Goal: Information Seeking & Learning: Learn about a topic

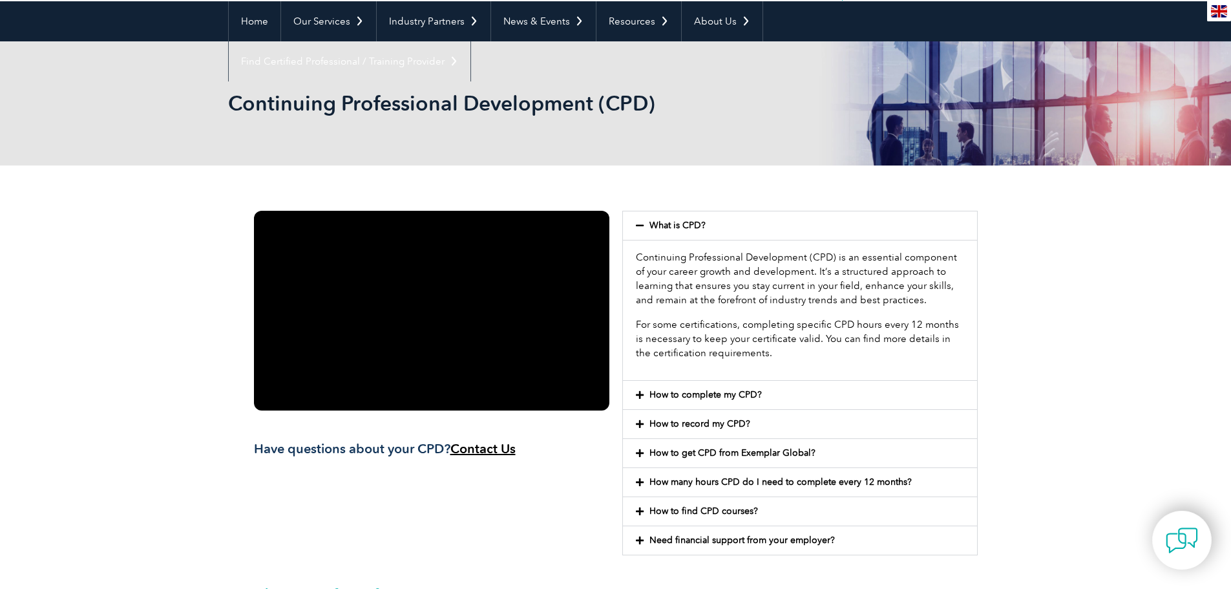
scroll to position [126, 0]
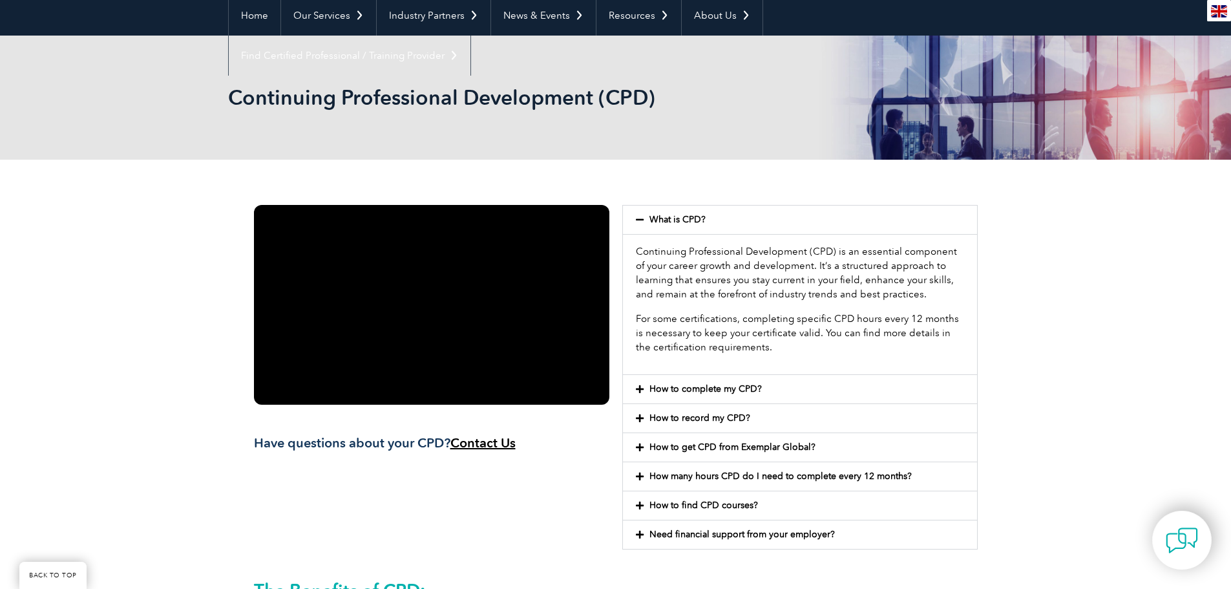
click at [674, 386] on link "How to complete my CPD?" at bounding box center [705, 388] width 112 height 11
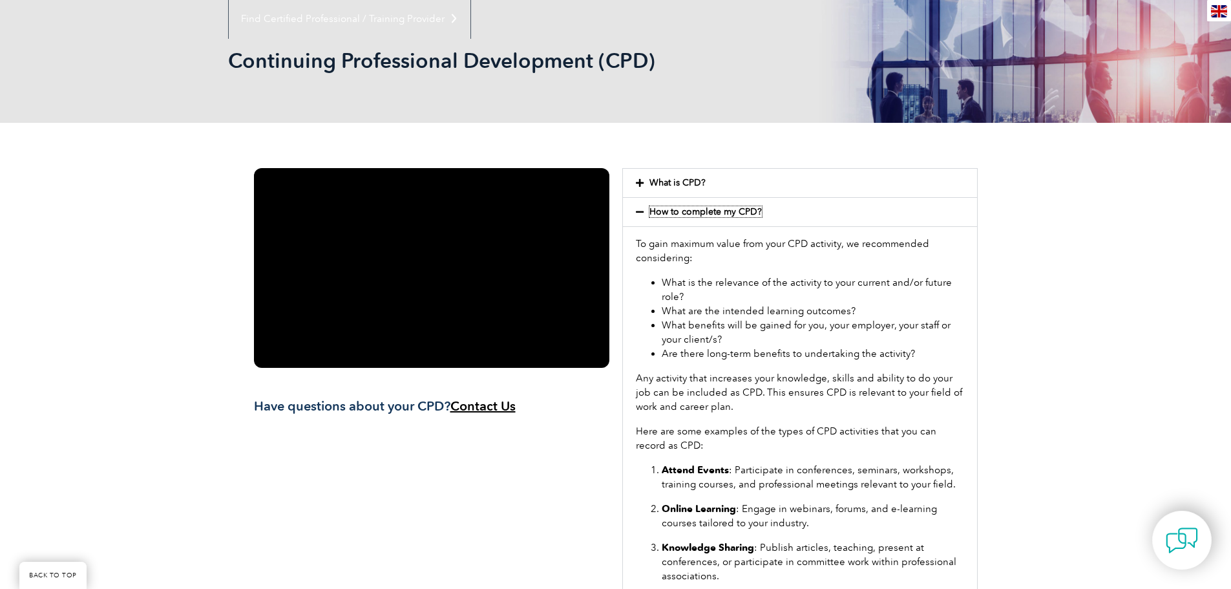
scroll to position [160, 0]
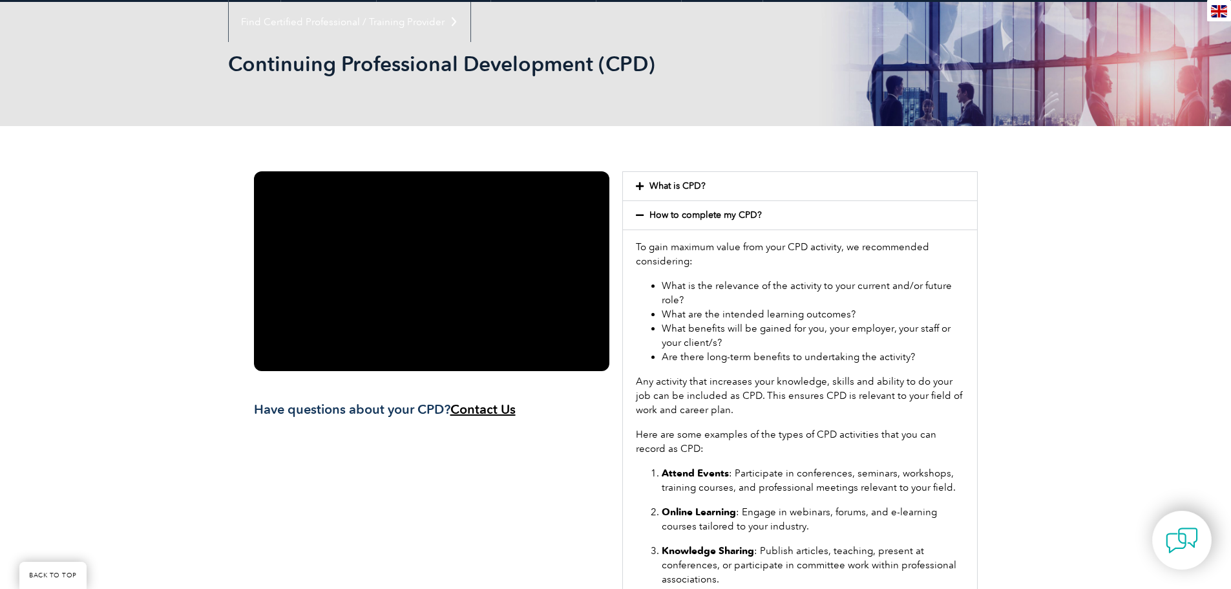
click at [691, 180] on div "What is CPD?" at bounding box center [800, 186] width 354 height 28
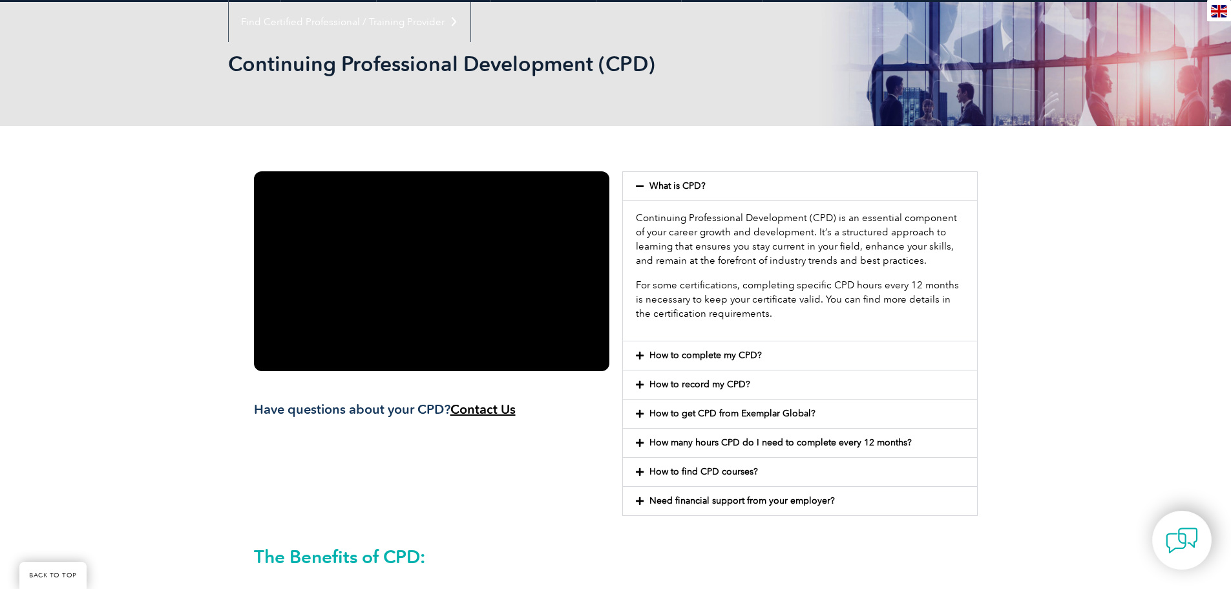
click at [724, 381] on link "How to record my CPD?" at bounding box center [699, 384] width 101 height 11
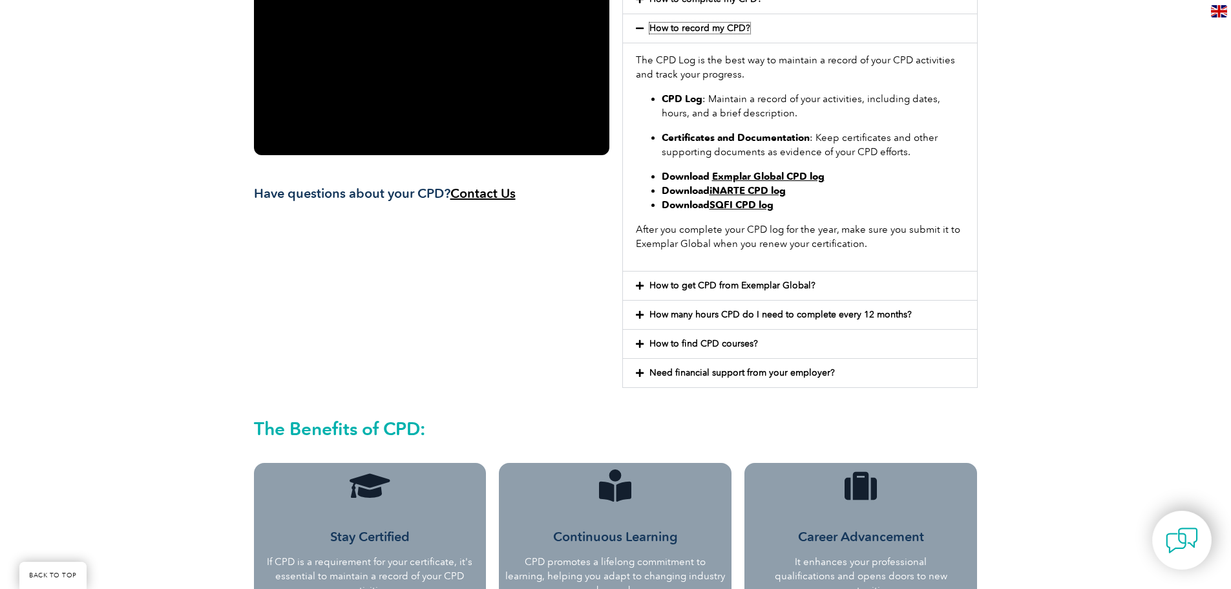
scroll to position [381, 0]
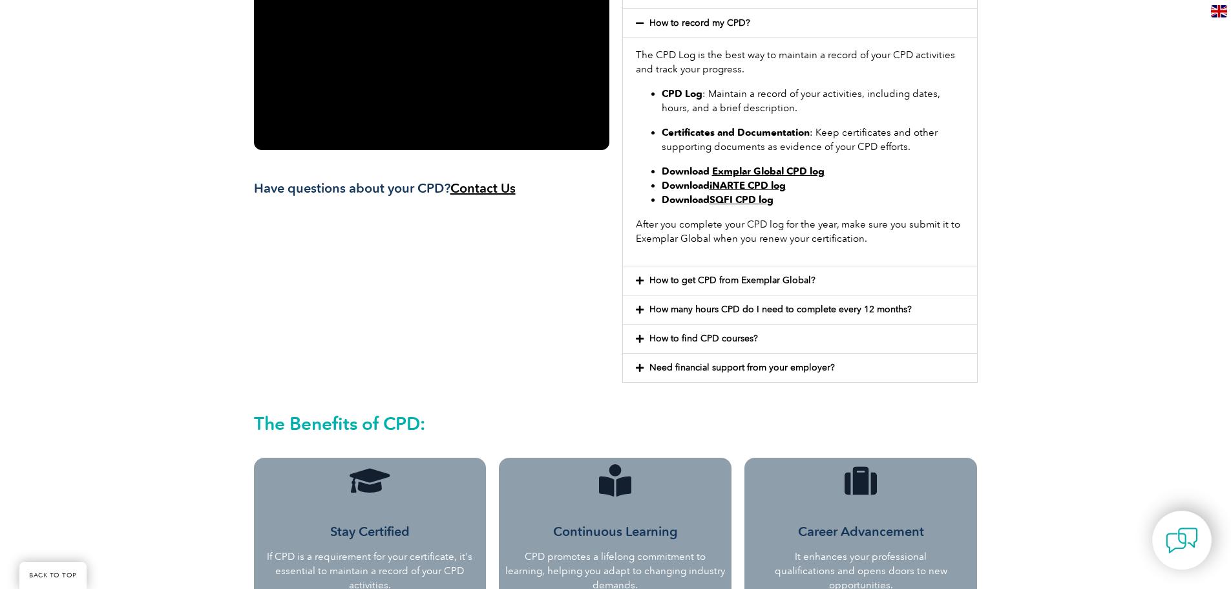
click at [680, 273] on div "How to get CPD from Exemplar Global?" at bounding box center [800, 280] width 354 height 28
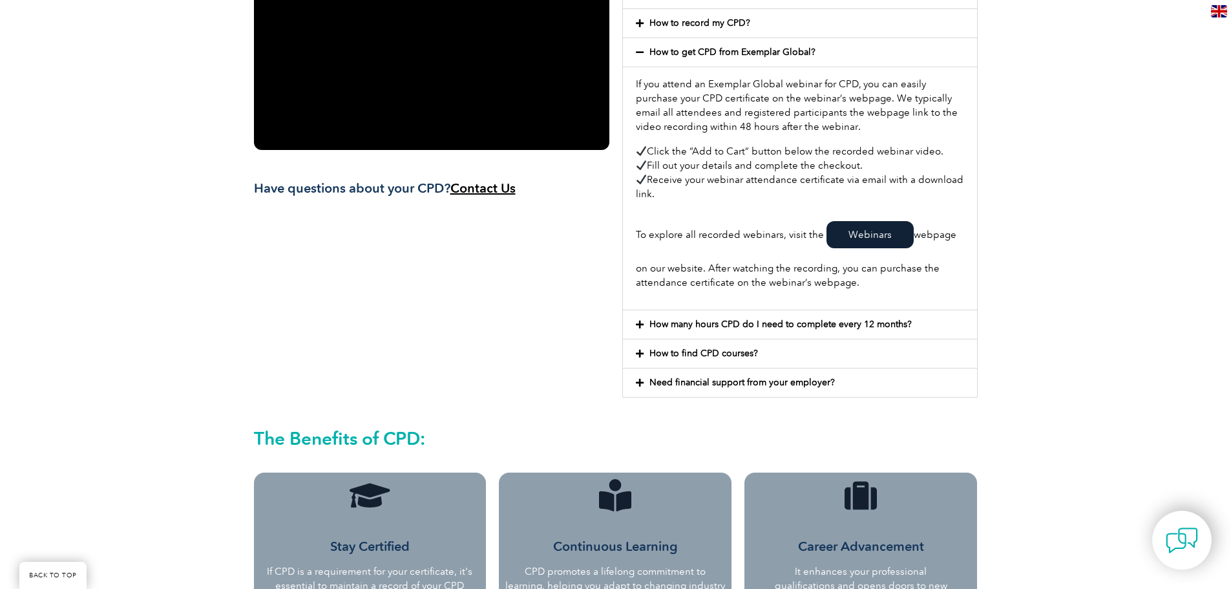
click at [849, 319] on link "How many hours CPD do I need to complete every 12 months?" at bounding box center [780, 324] width 262 height 11
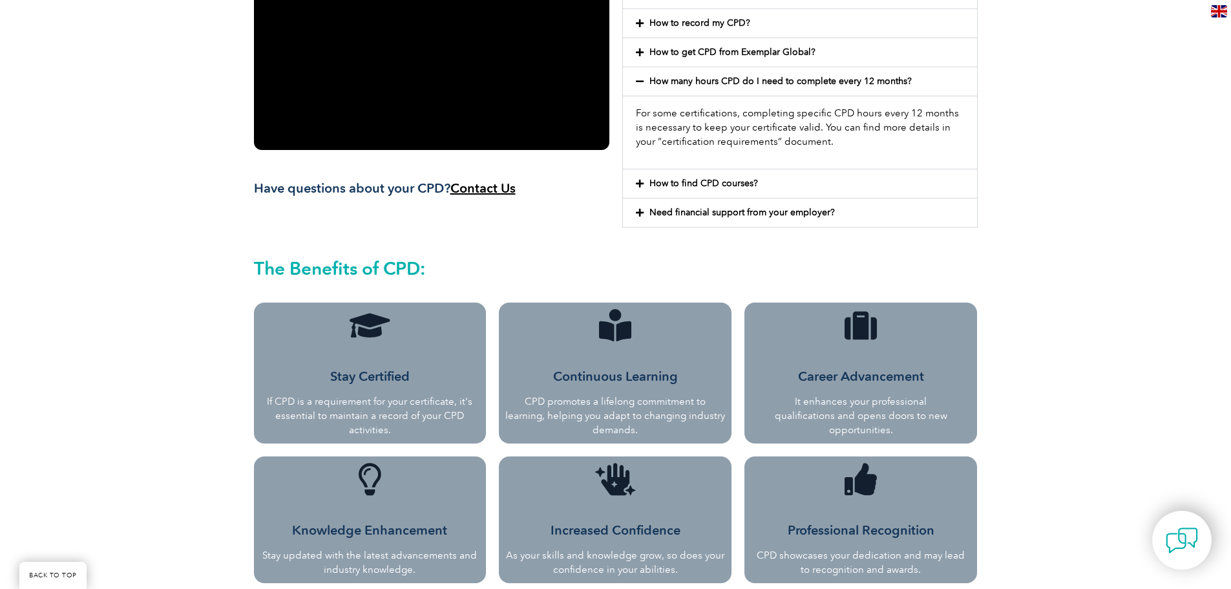
click at [752, 178] on link "How to find CPD courses?" at bounding box center [703, 183] width 109 height 11
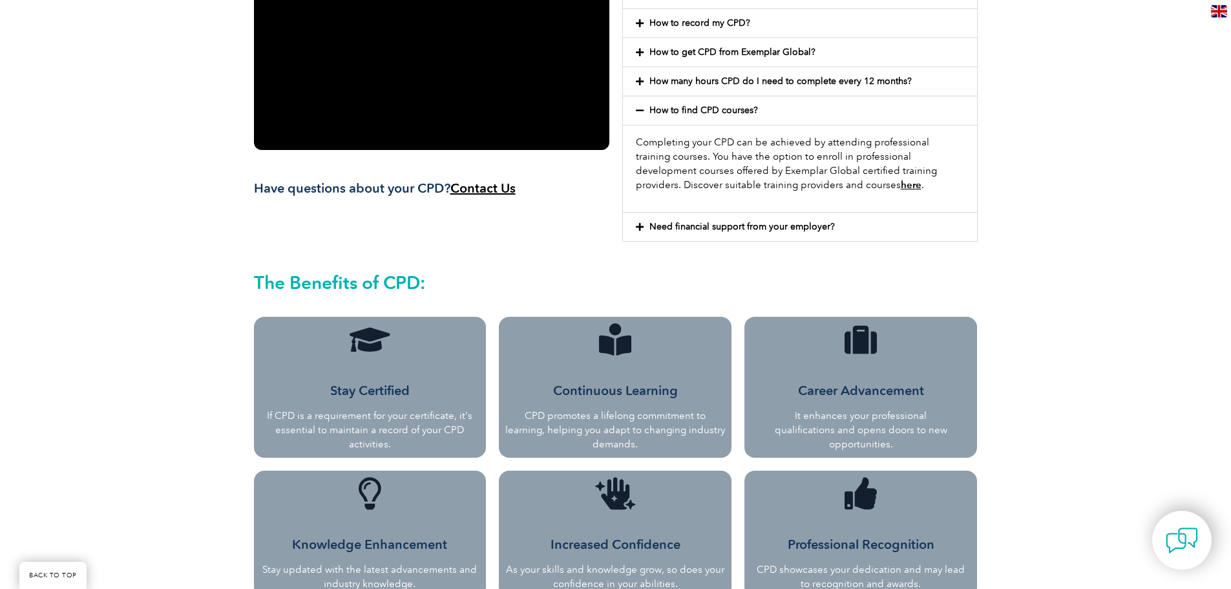
click at [808, 225] on link "Need financial support from your employer?" at bounding box center [741, 226] width 185 height 11
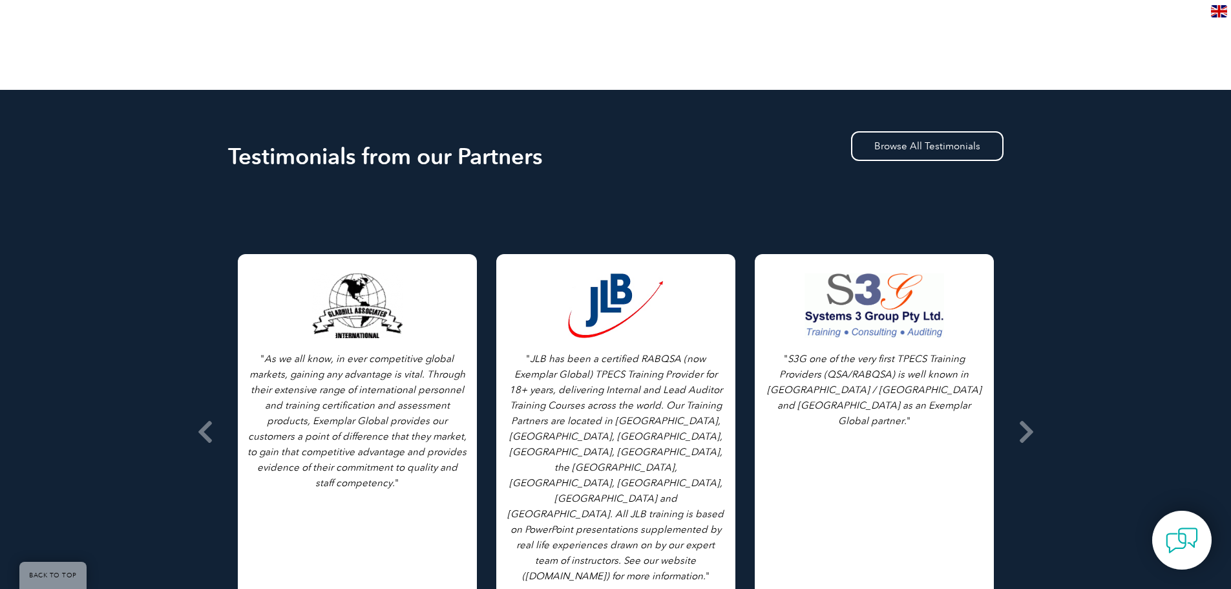
scroll to position [1104, 0]
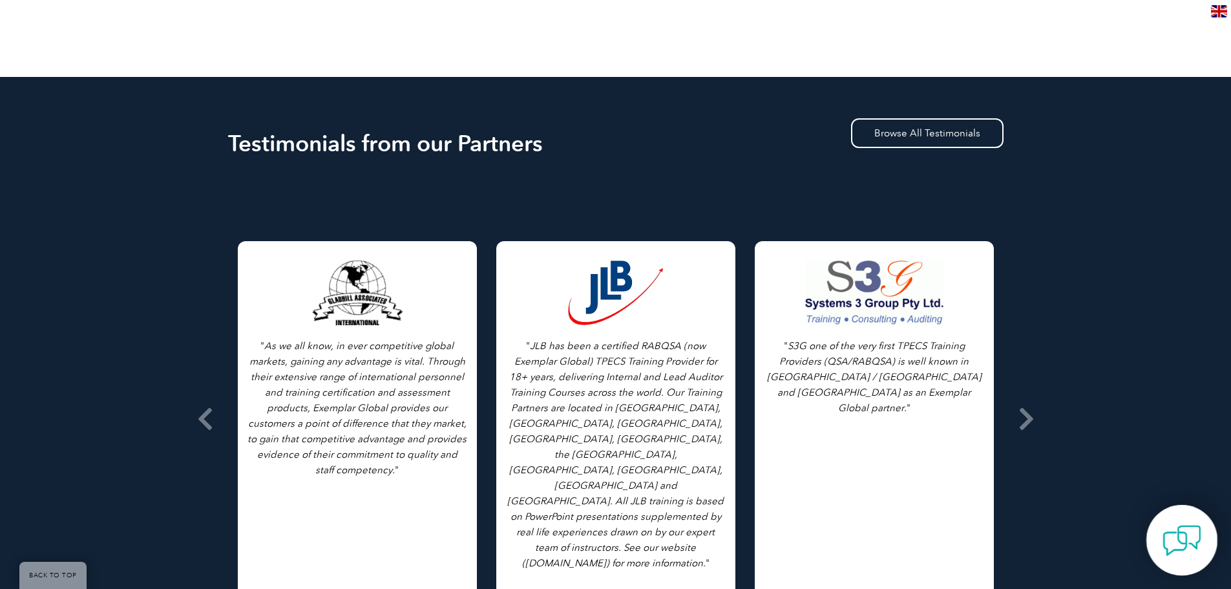
click at [1185, 531] on img at bounding box center [1182, 540] width 39 height 39
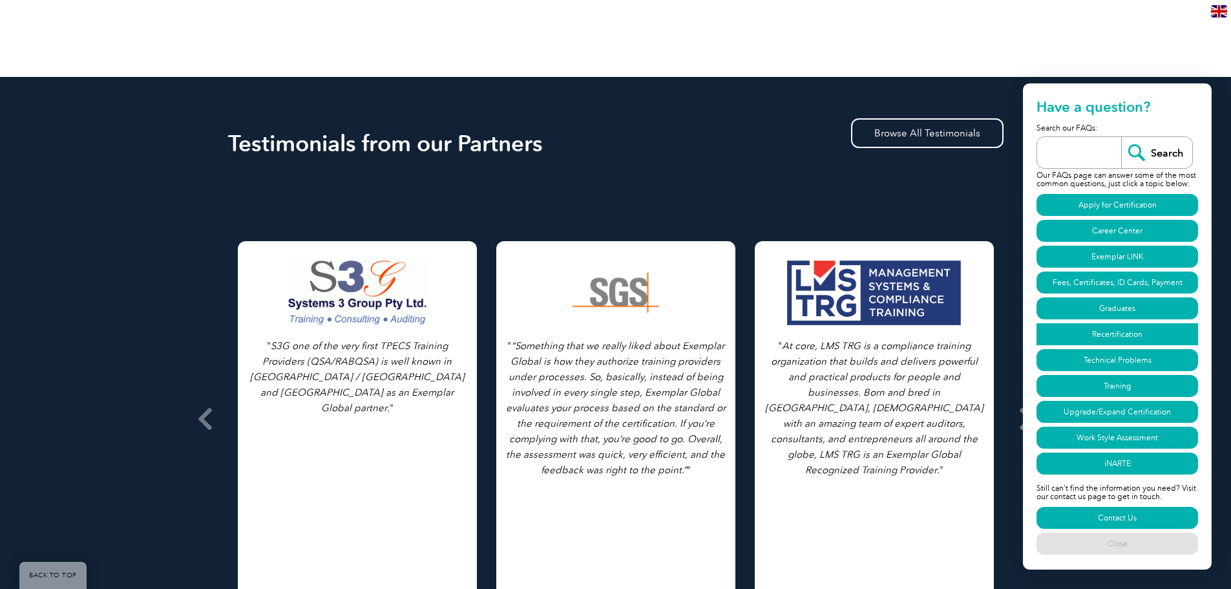
click at [1120, 332] on link "Recertification" at bounding box center [1118, 334] width 162 height 22
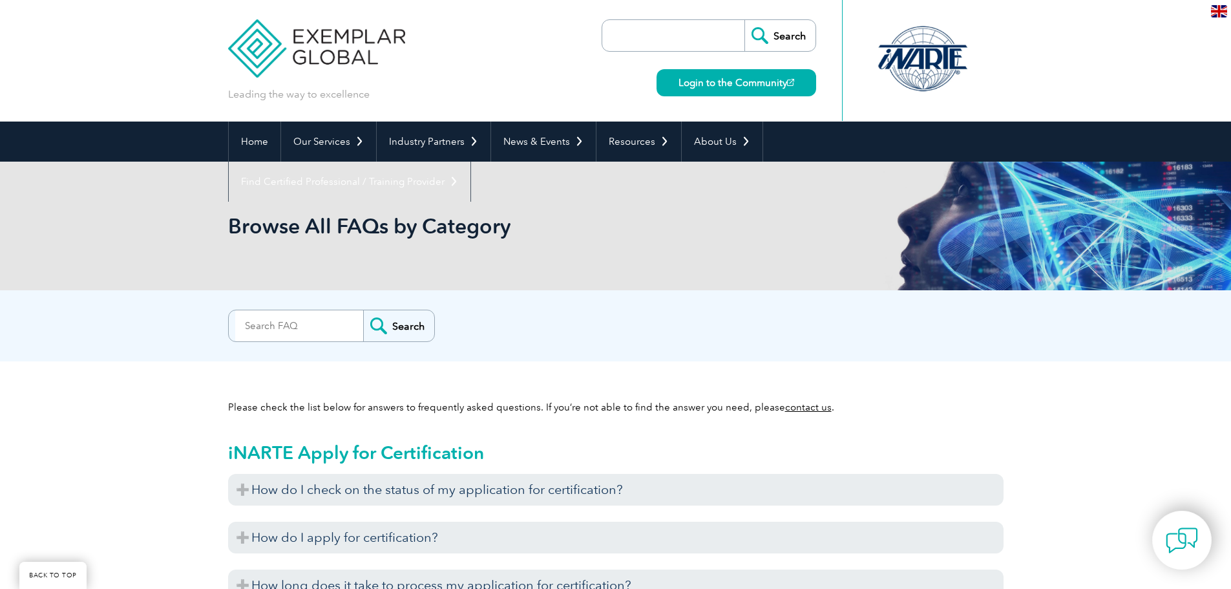
scroll to position [3983, 0]
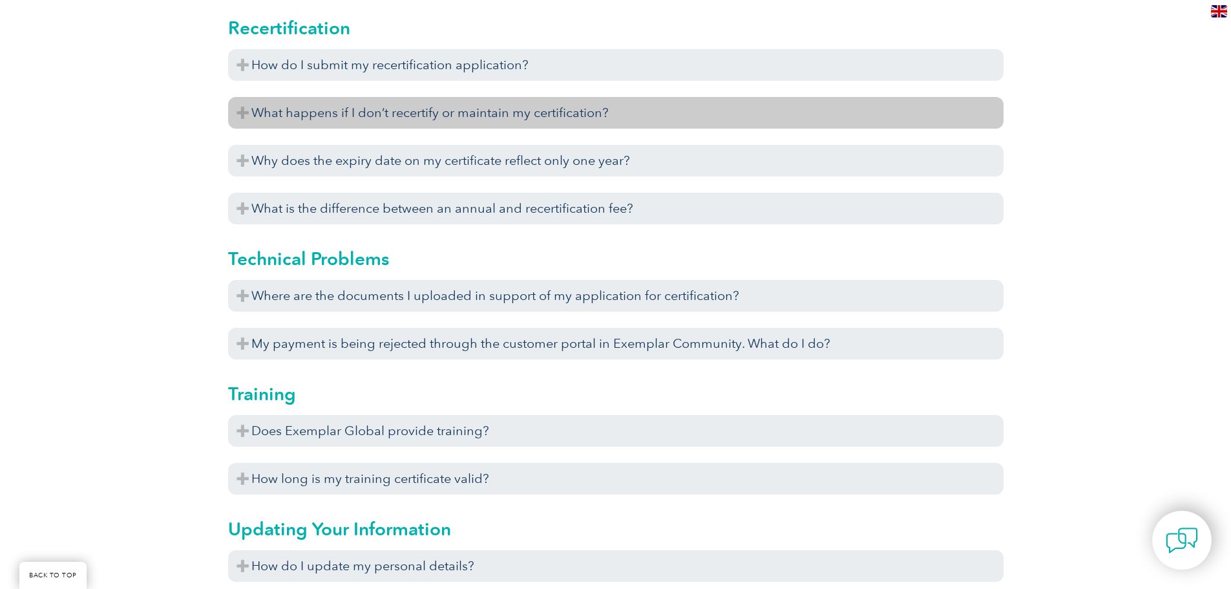
click at [405, 112] on h3 "What happens if I don’t recertify or maintain my certification?" at bounding box center [615, 113] width 775 height 32
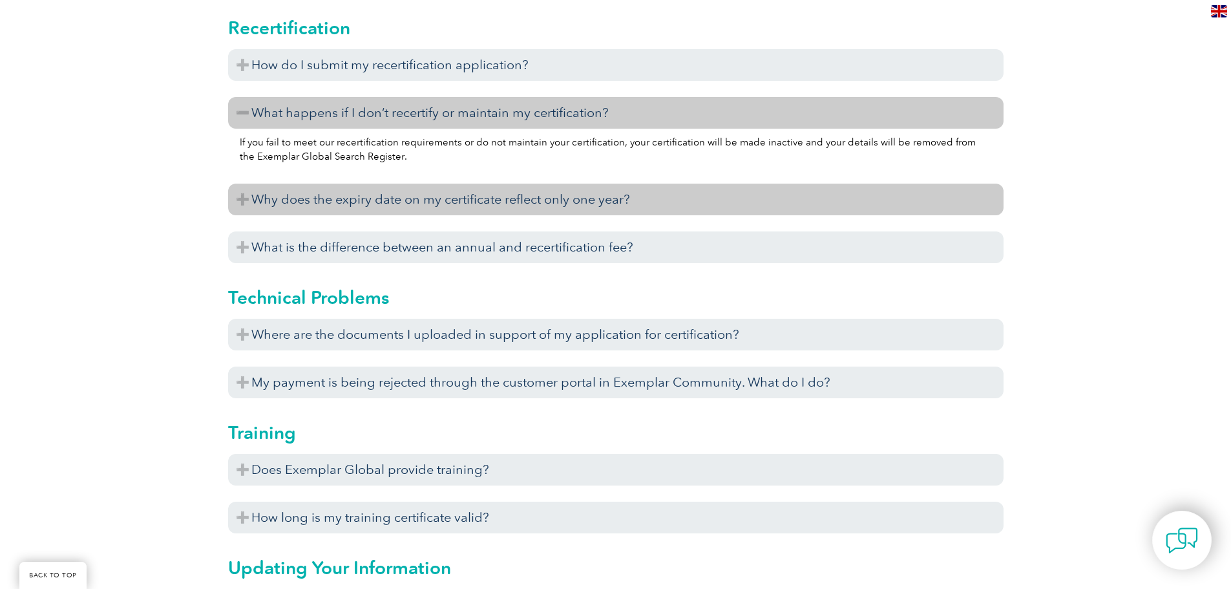
click at [432, 192] on h3 "Why does the expiry date on my certificate reflect only one year?" at bounding box center [615, 200] width 775 height 32
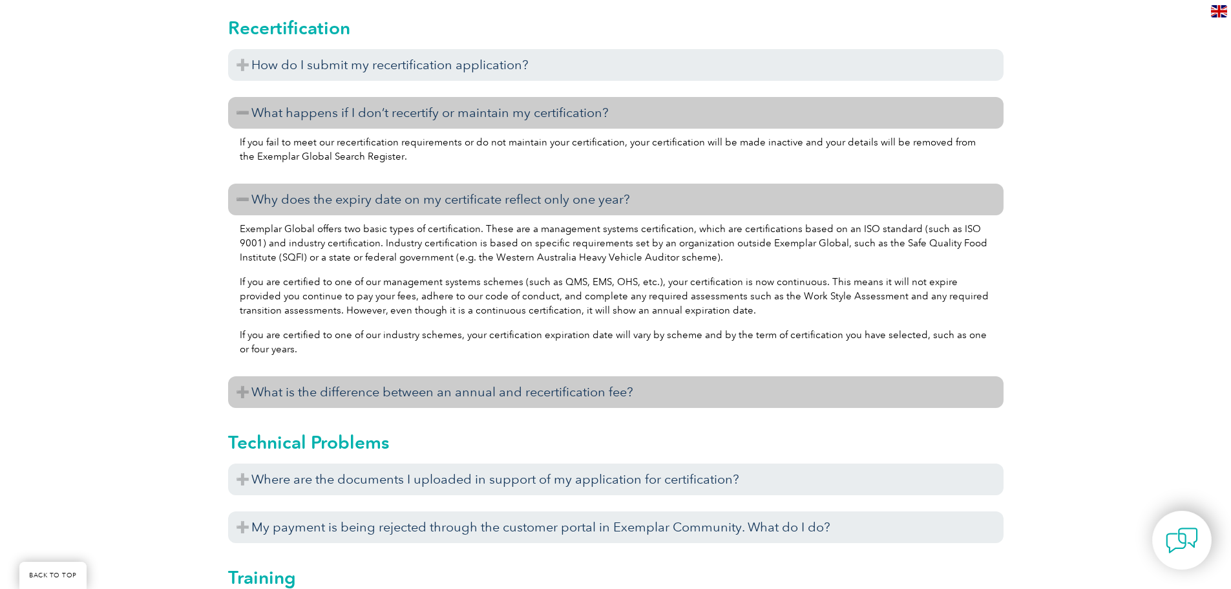
click at [490, 383] on h3 "What is the difference between an annual and recertification fee?" at bounding box center [615, 392] width 775 height 32
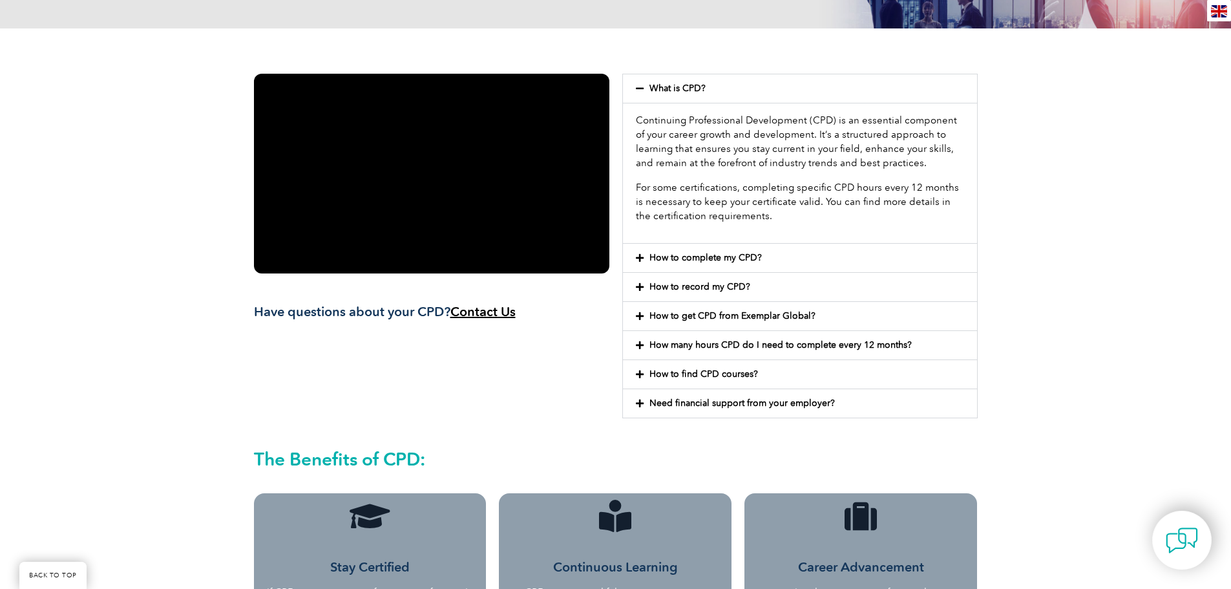
scroll to position [318, 0]
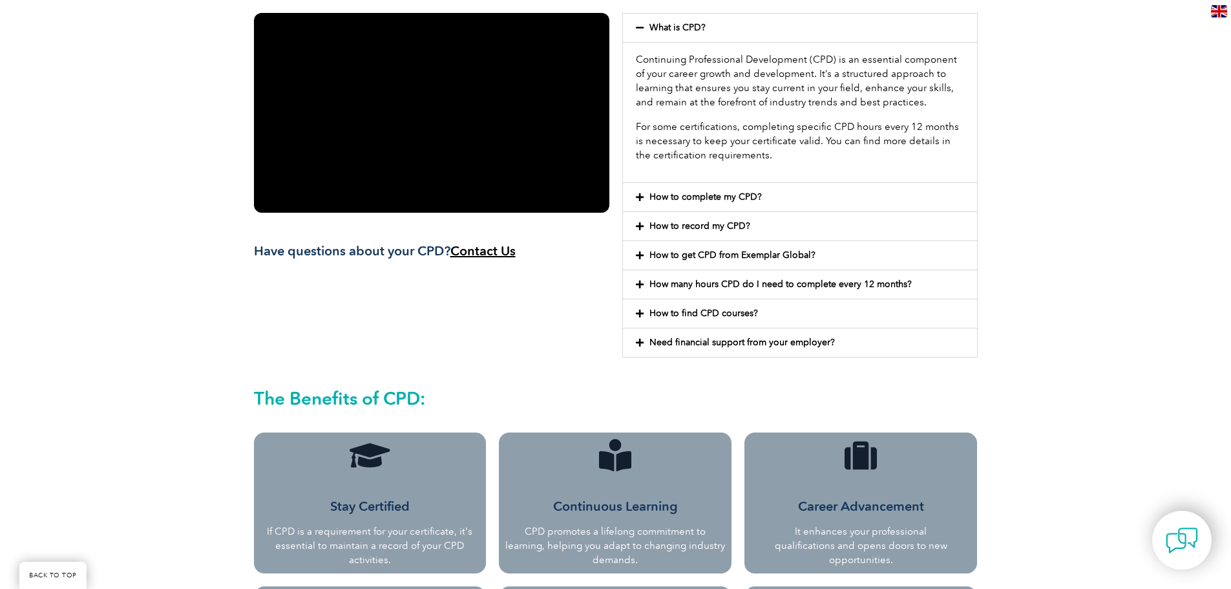
click at [712, 196] on link "How to complete my CPD?" at bounding box center [705, 196] width 112 height 11
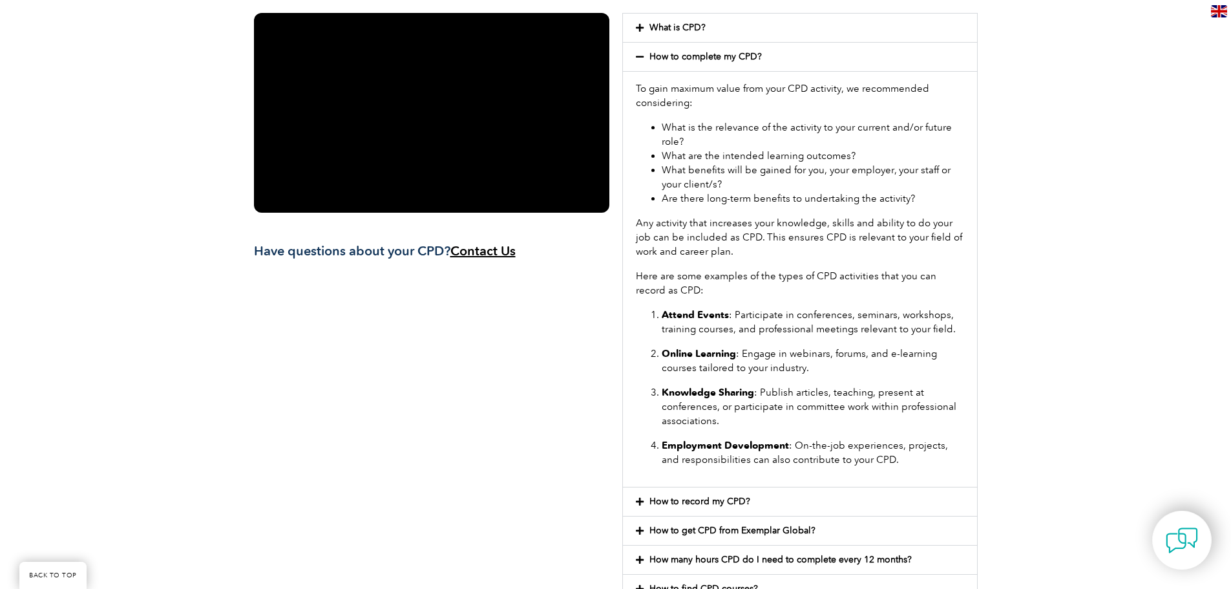
click at [744, 491] on div "How to record my CPD?" at bounding box center [800, 501] width 354 height 28
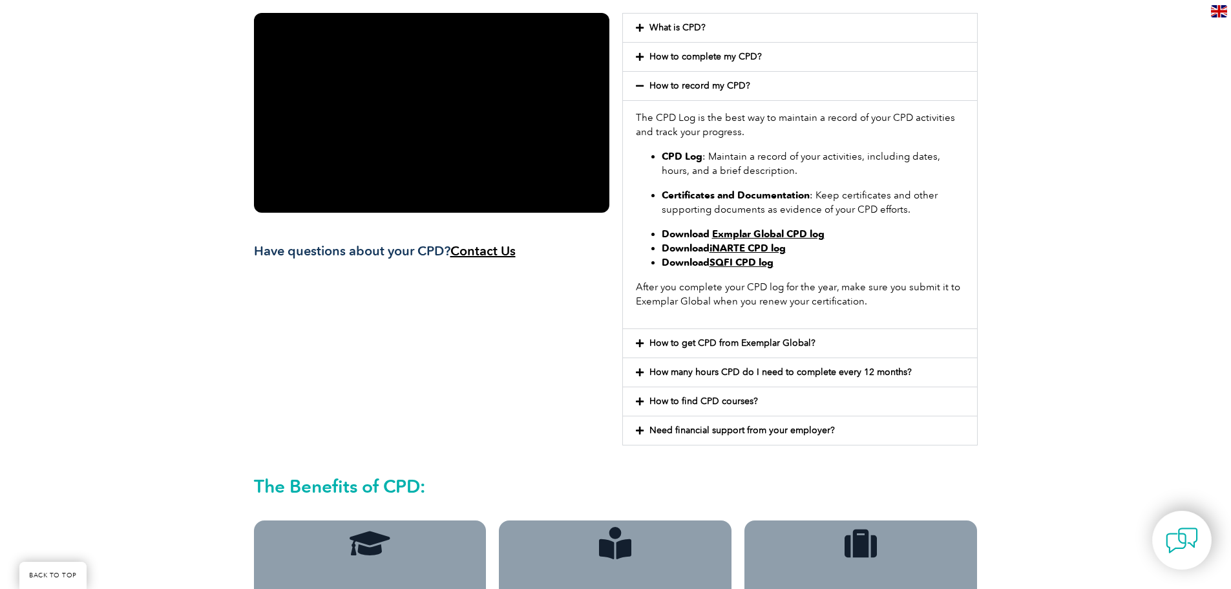
click at [761, 235] on link "Exmplar Global CPD log" at bounding box center [768, 234] width 112 height 12
click at [790, 337] on div "How to get CPD from Exemplar Global?" at bounding box center [800, 343] width 354 height 28
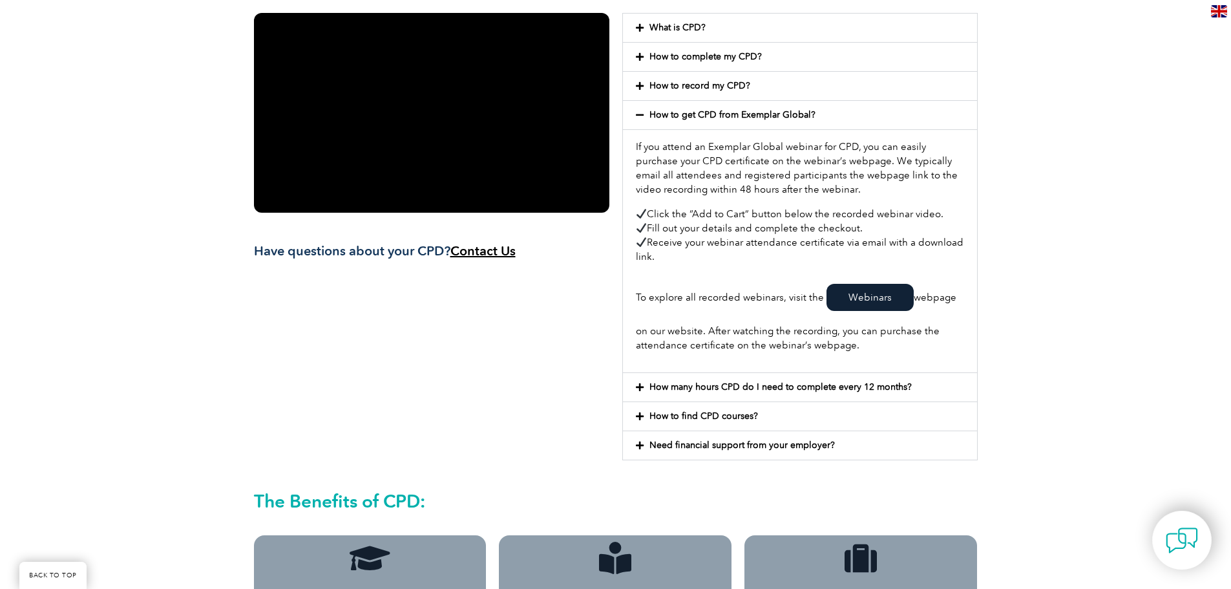
click at [807, 392] on div "How many hours CPD do I need to complete every 12 months?" at bounding box center [800, 387] width 354 height 28
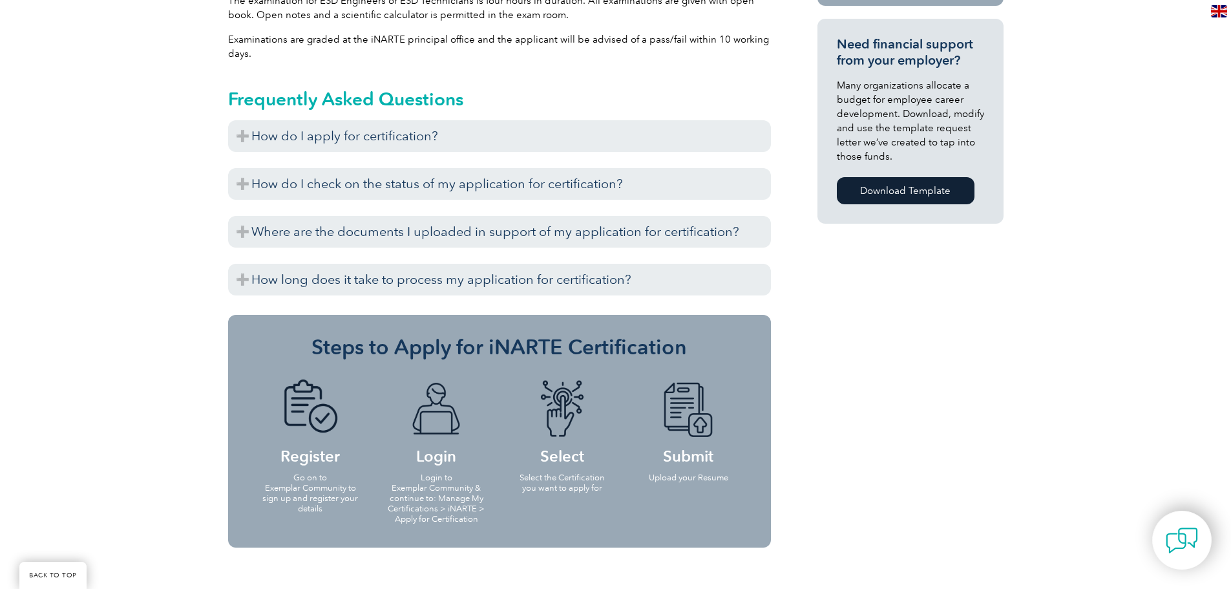
scroll to position [921, 0]
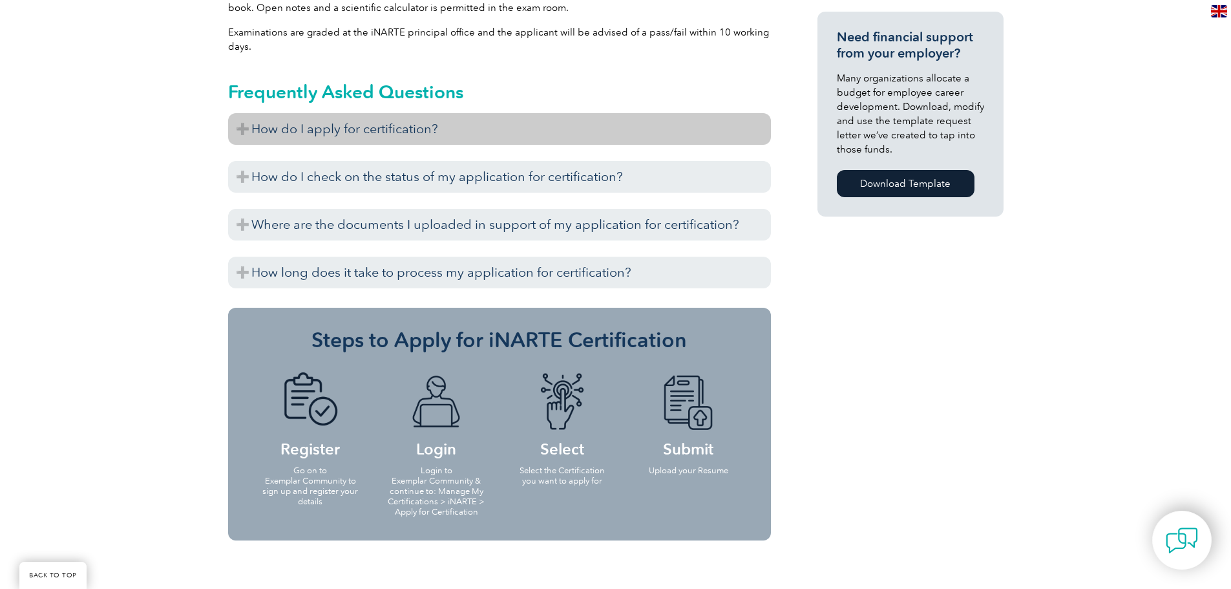
click at [354, 121] on h3 "How do I apply for certification?" at bounding box center [499, 129] width 543 height 32
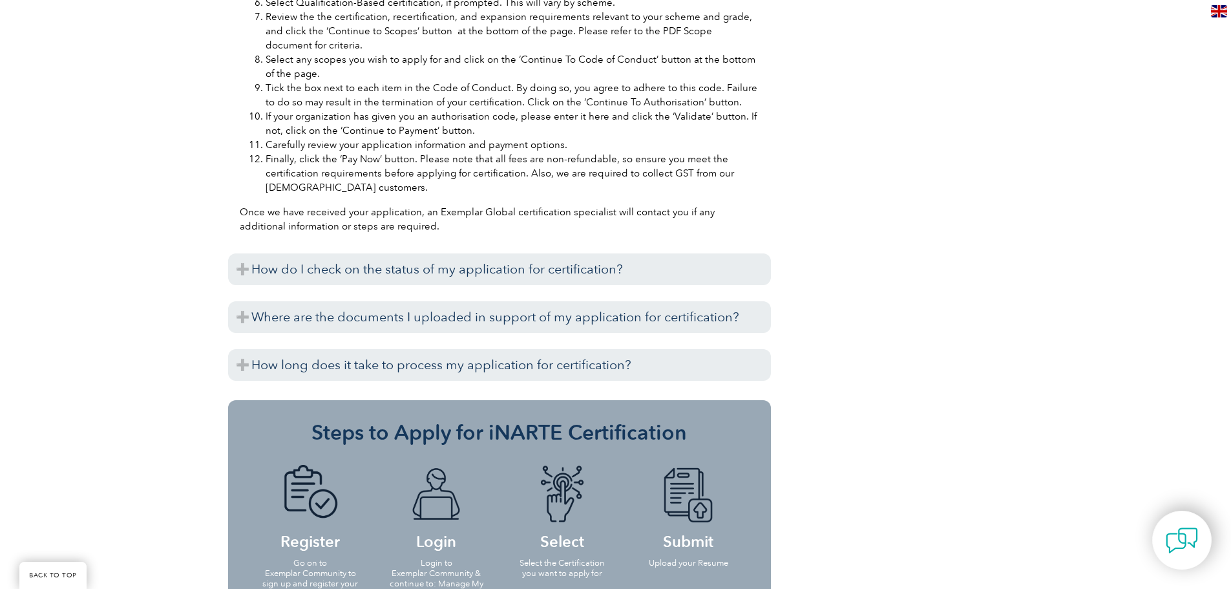
scroll to position [1407, 0]
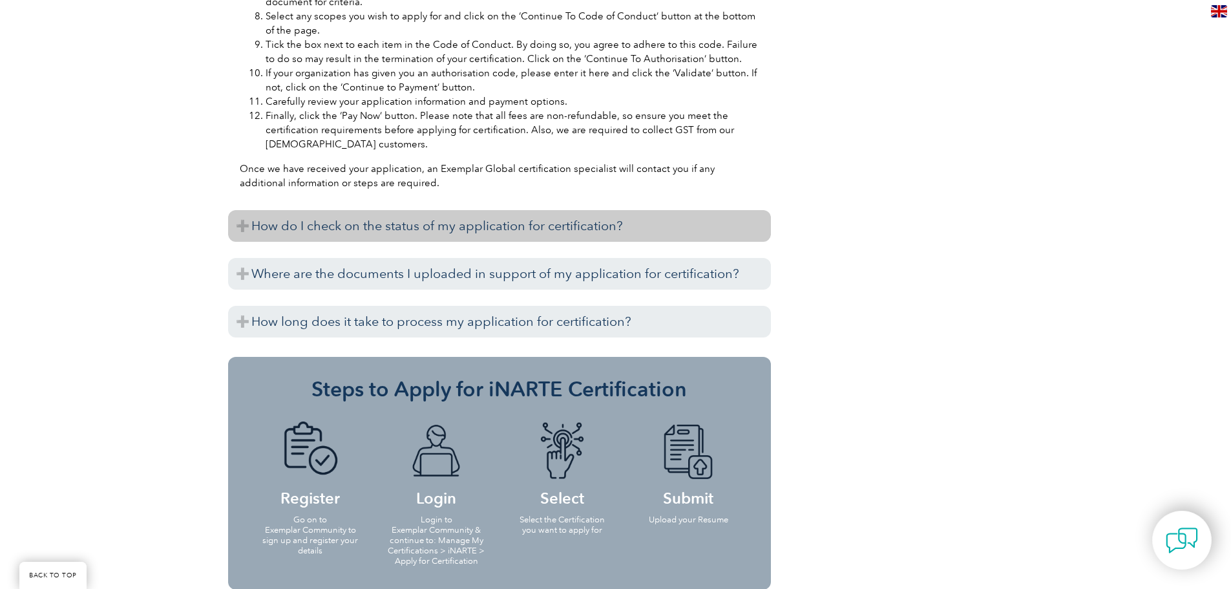
click at [638, 210] on h3 "How do I check on the status of my application for certification?" at bounding box center [499, 226] width 543 height 32
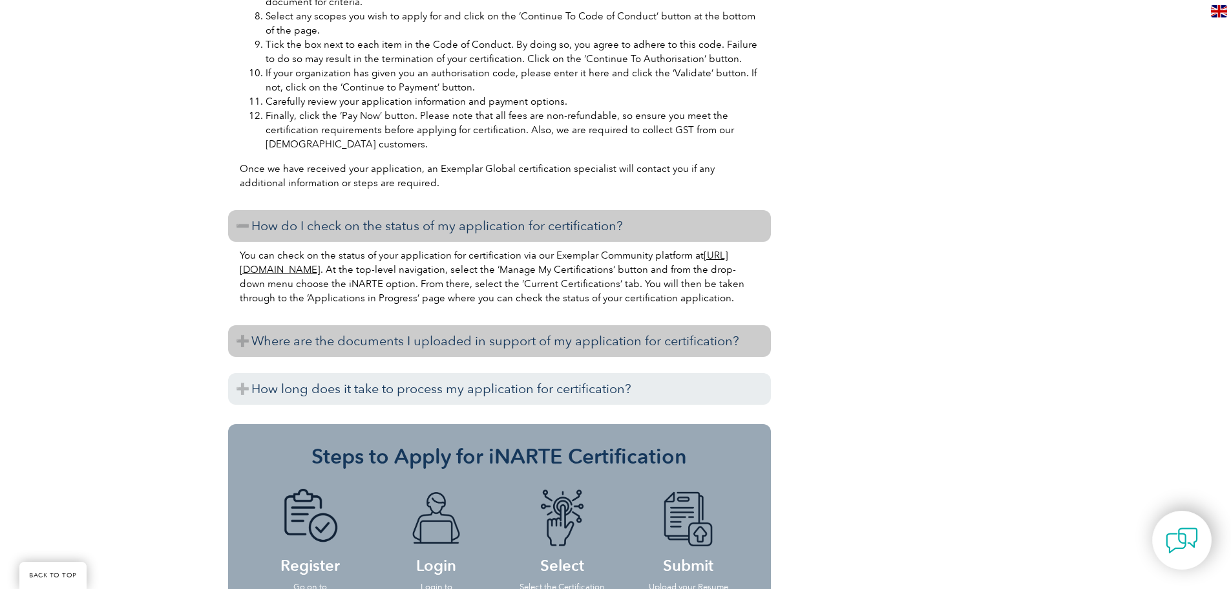
click at [556, 346] on h3 "Where are the documents I uploaded in support of my application for certificati…" at bounding box center [499, 341] width 543 height 32
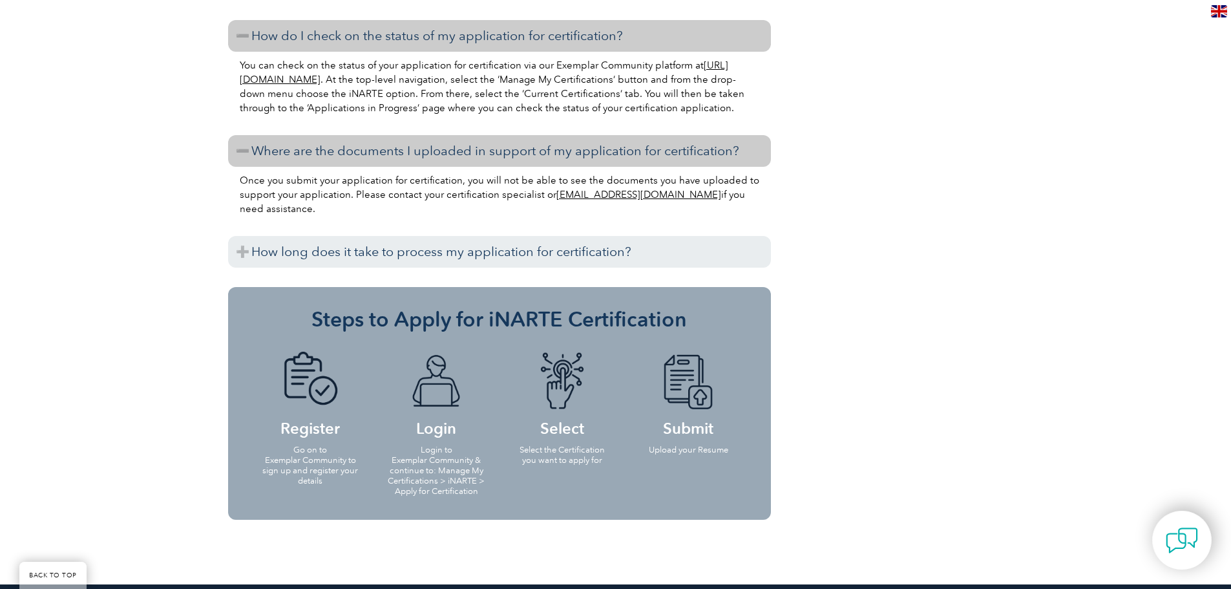
scroll to position [1607, 0]
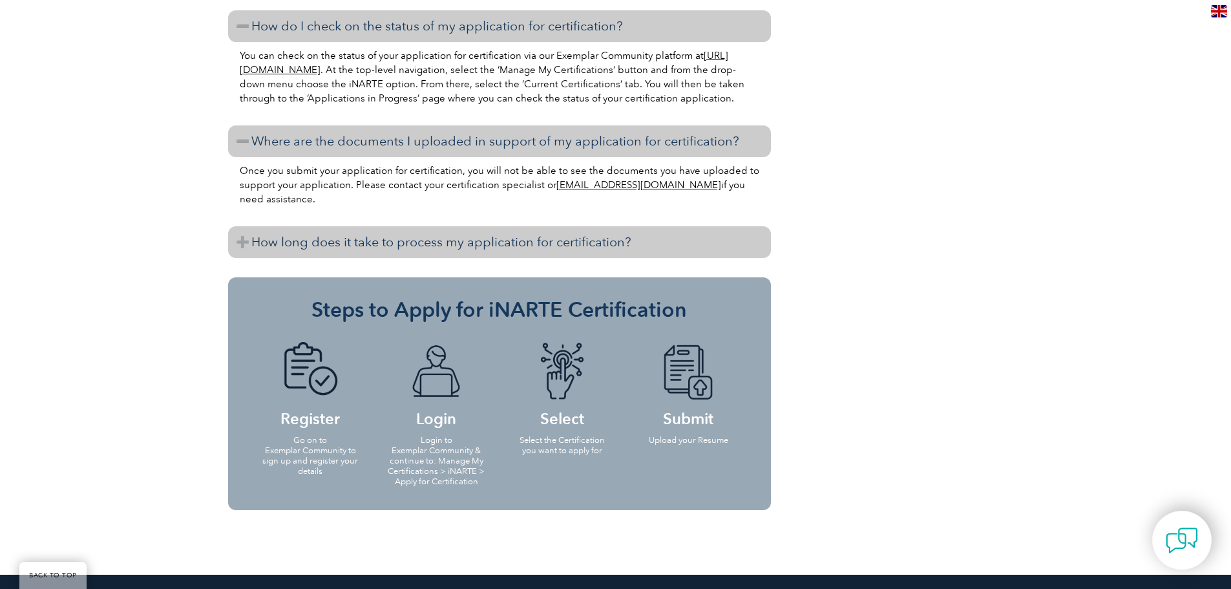
click at [465, 233] on h3 "How long does it take to process my application for certification?" at bounding box center [499, 242] width 543 height 32
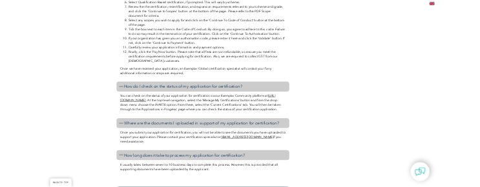
scroll to position [1378, 0]
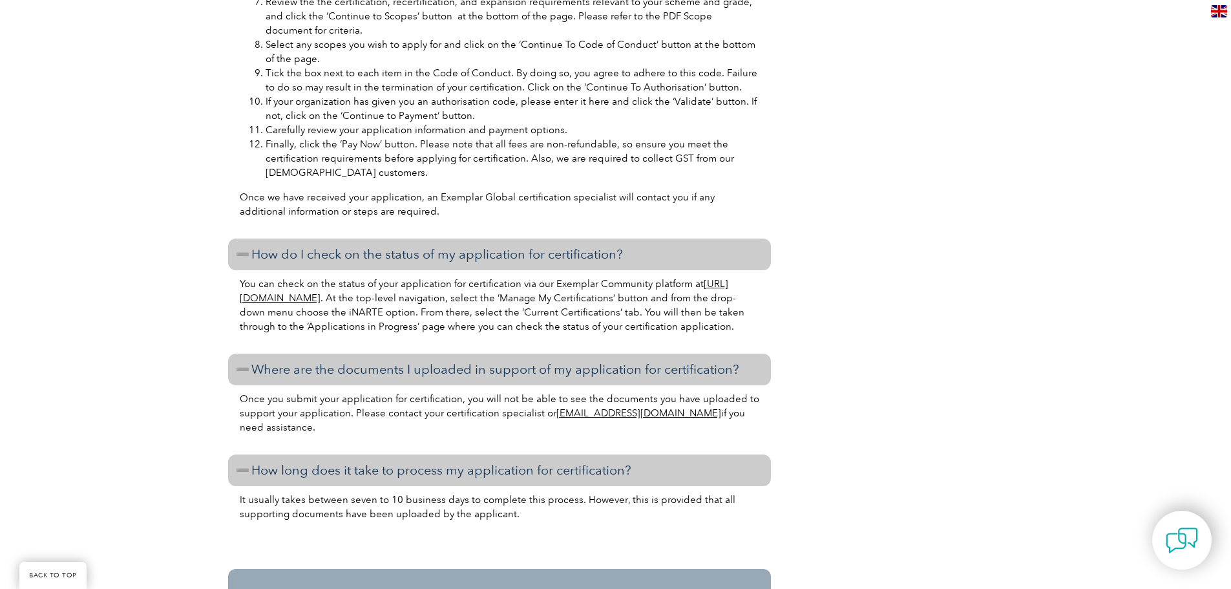
click at [596, 412] on link "info@exemplarglobal.org" at bounding box center [638, 413] width 165 height 12
click at [603, 416] on link "info@exemplarglobal.org" at bounding box center [638, 413] width 165 height 12
drag, startPoint x: 663, startPoint y: 412, endPoint x: 547, endPoint y: 415, distance: 115.7
click at [547, 415] on p "Once you submit your application for certification, you will not be able to see…" at bounding box center [500, 413] width 520 height 43
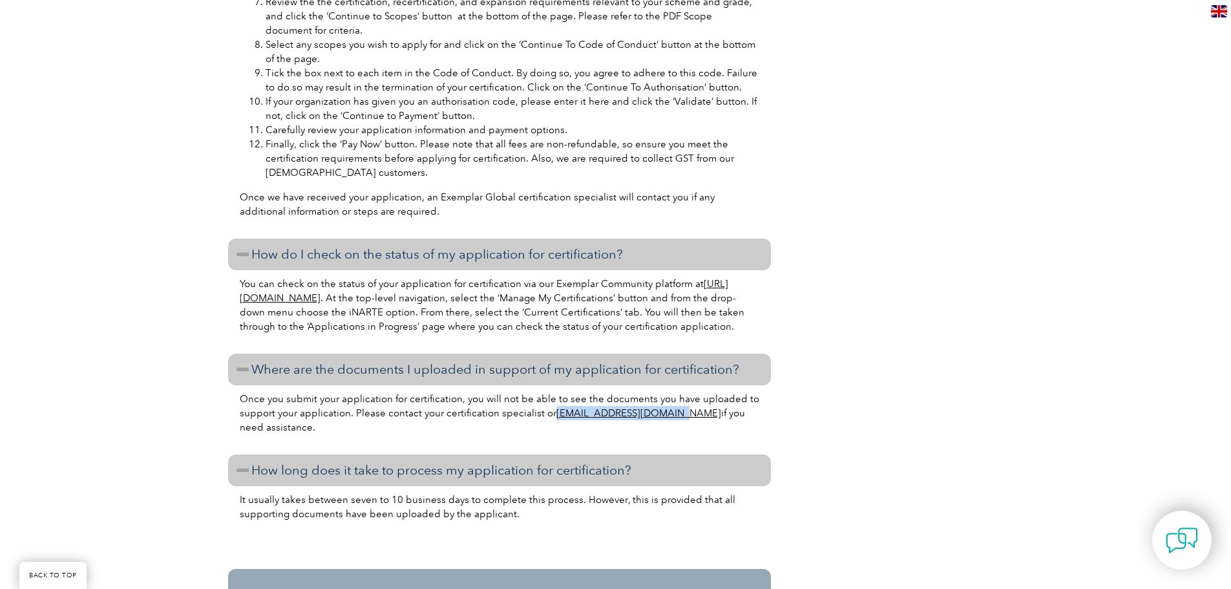
copy p "[EMAIL_ADDRESS][DOMAIN_NAME]"
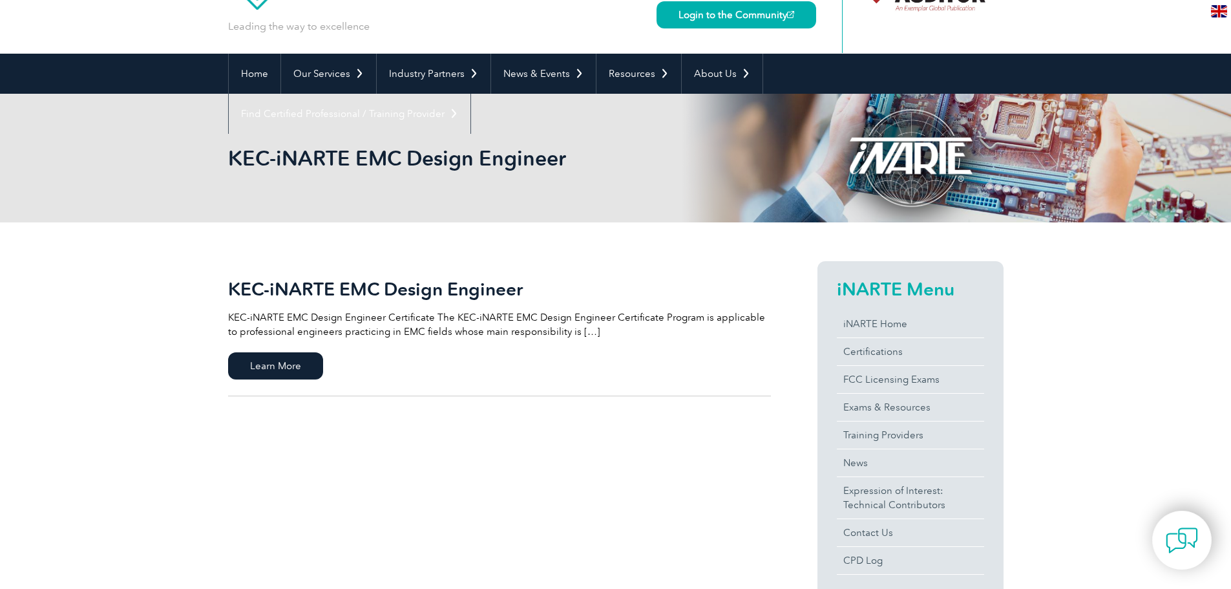
scroll to position [51, 0]
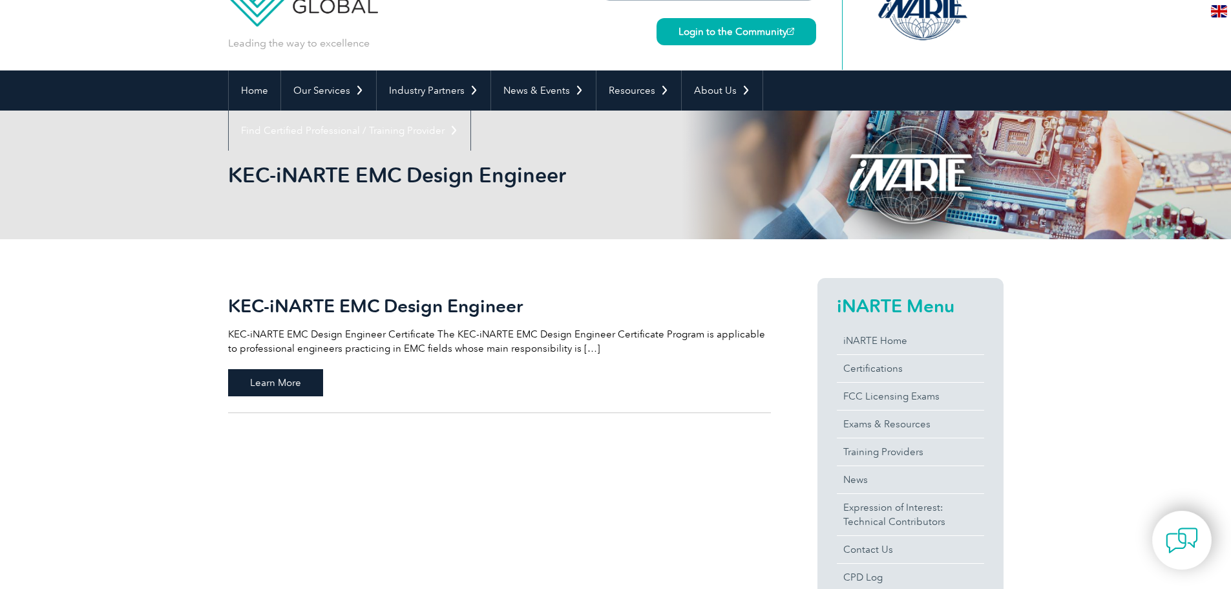
click at [297, 380] on span "Learn More" at bounding box center [275, 382] width 95 height 27
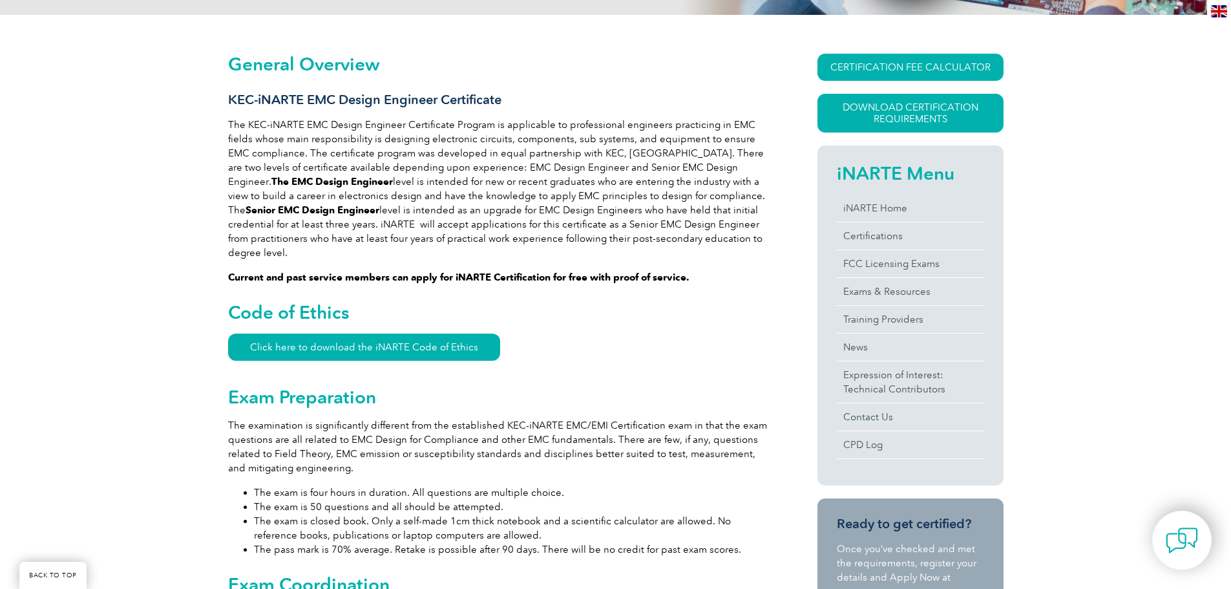
scroll to position [281, 0]
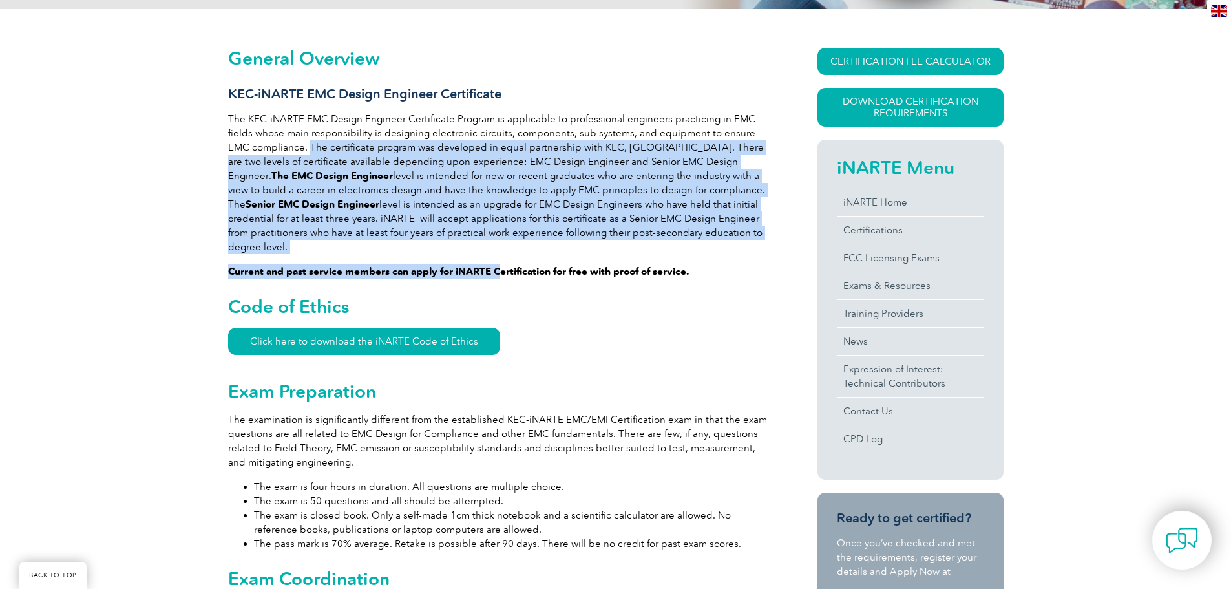
drag, startPoint x: 286, startPoint y: 147, endPoint x: 500, endPoint y: 240, distance: 233.3
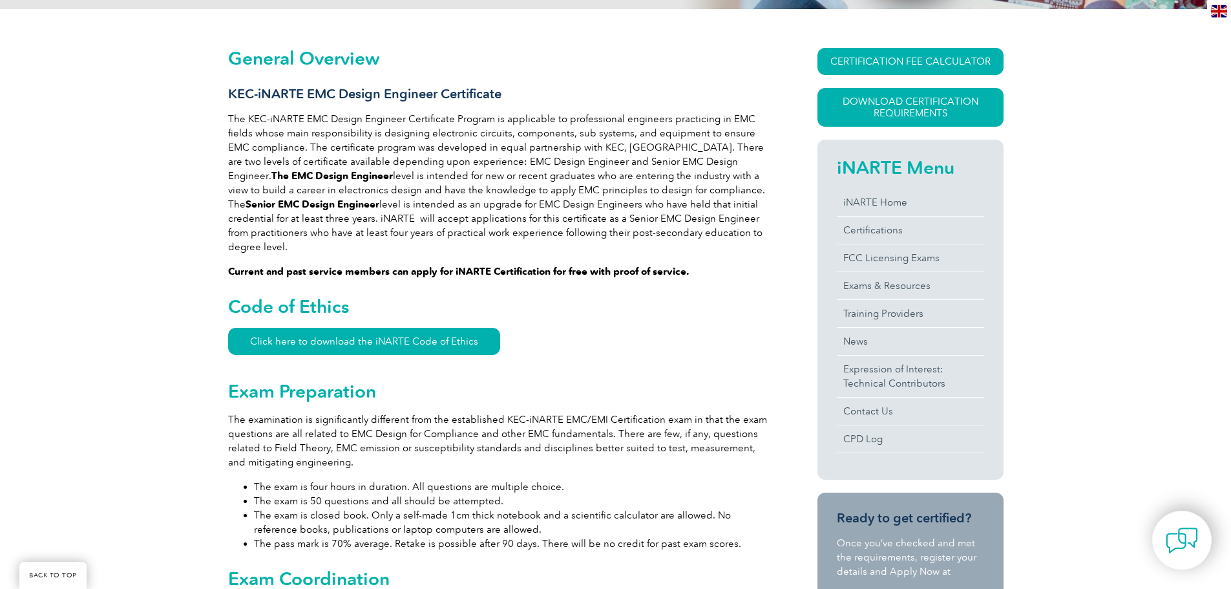
click at [369, 164] on p "The KEC-iNARTE EMC Design Engineer Certificate Program is applicable to profess…" at bounding box center [499, 183] width 543 height 142
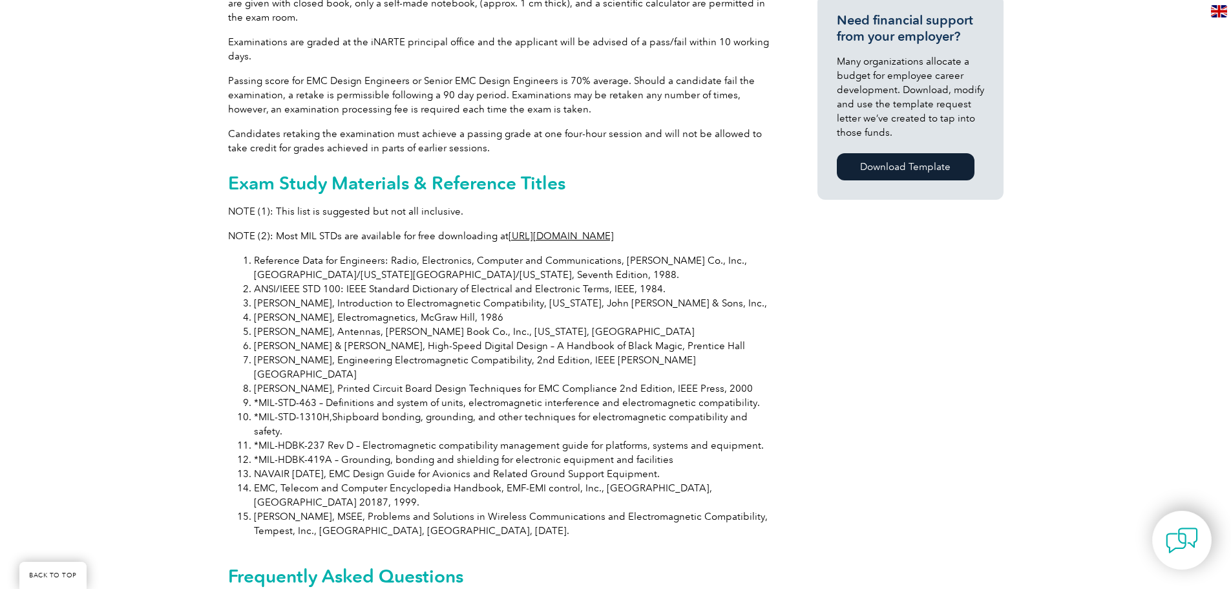
scroll to position [953, 0]
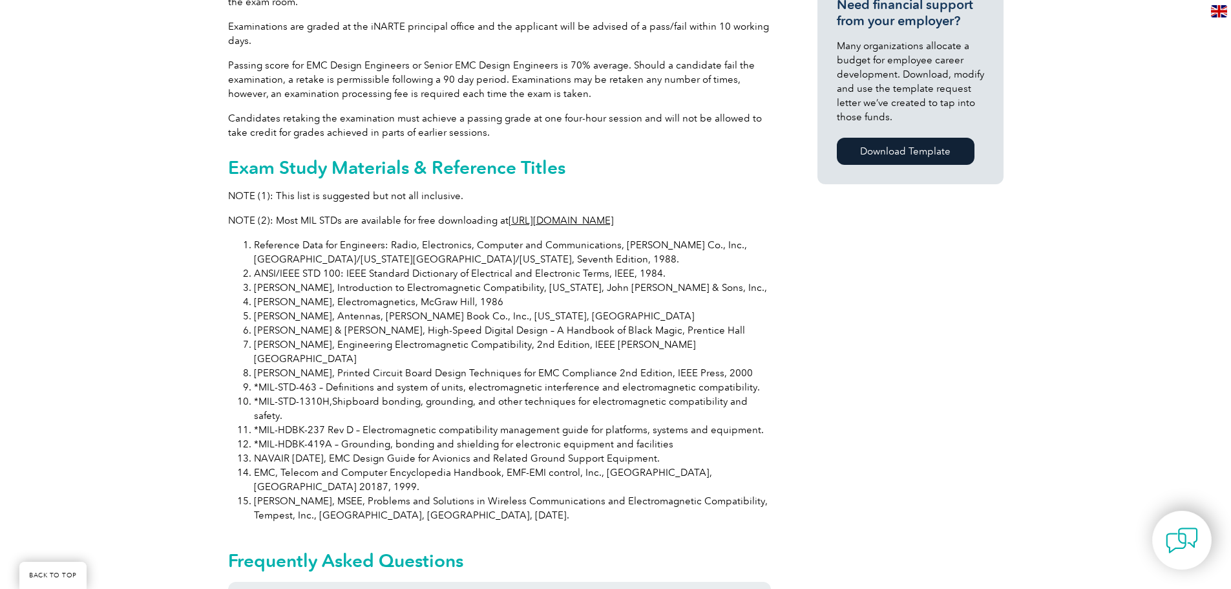
click at [574, 215] on link "http://www.everyspec.com" at bounding box center [561, 221] width 105 height 12
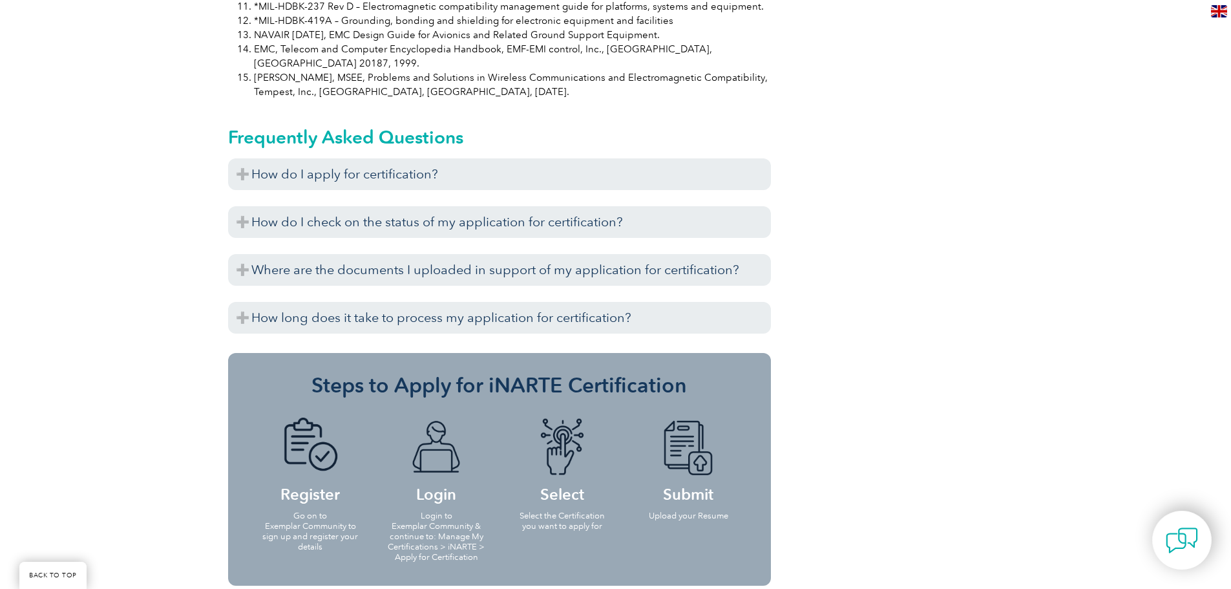
scroll to position [1380, 0]
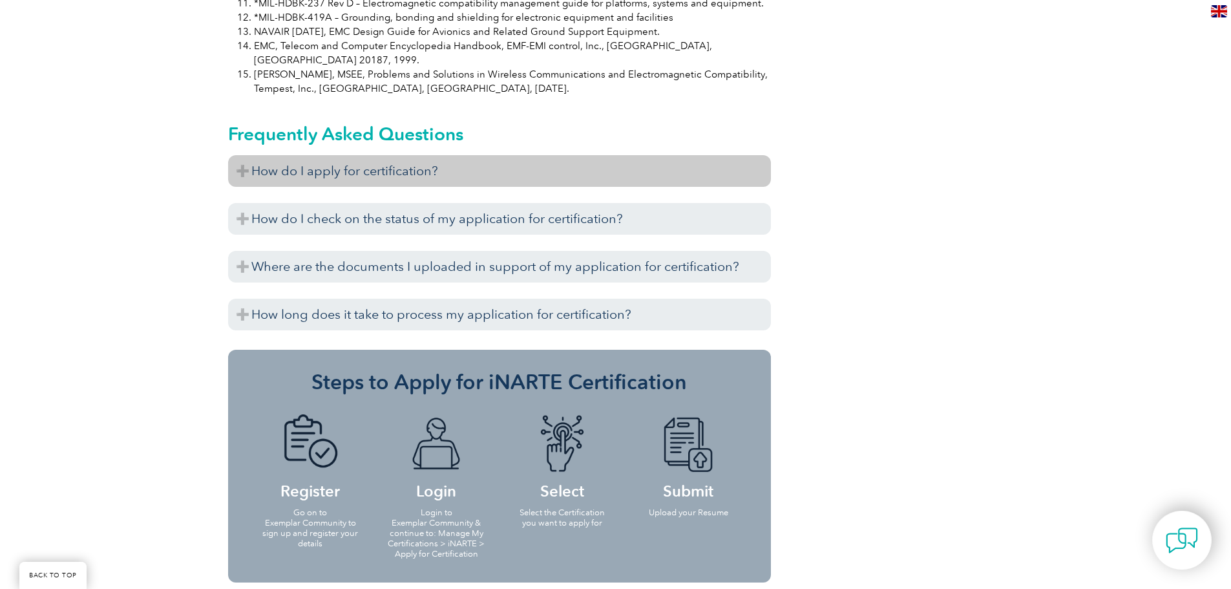
click at [458, 155] on h3 "How do I apply for certification?" at bounding box center [499, 171] width 543 height 32
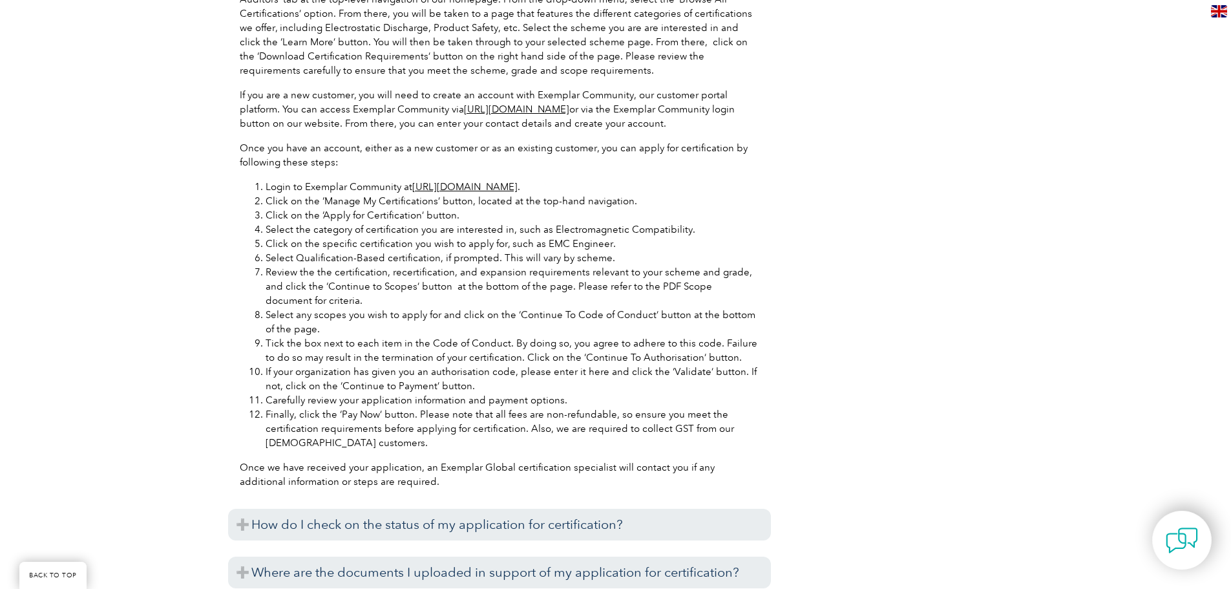
scroll to position [1627, 0]
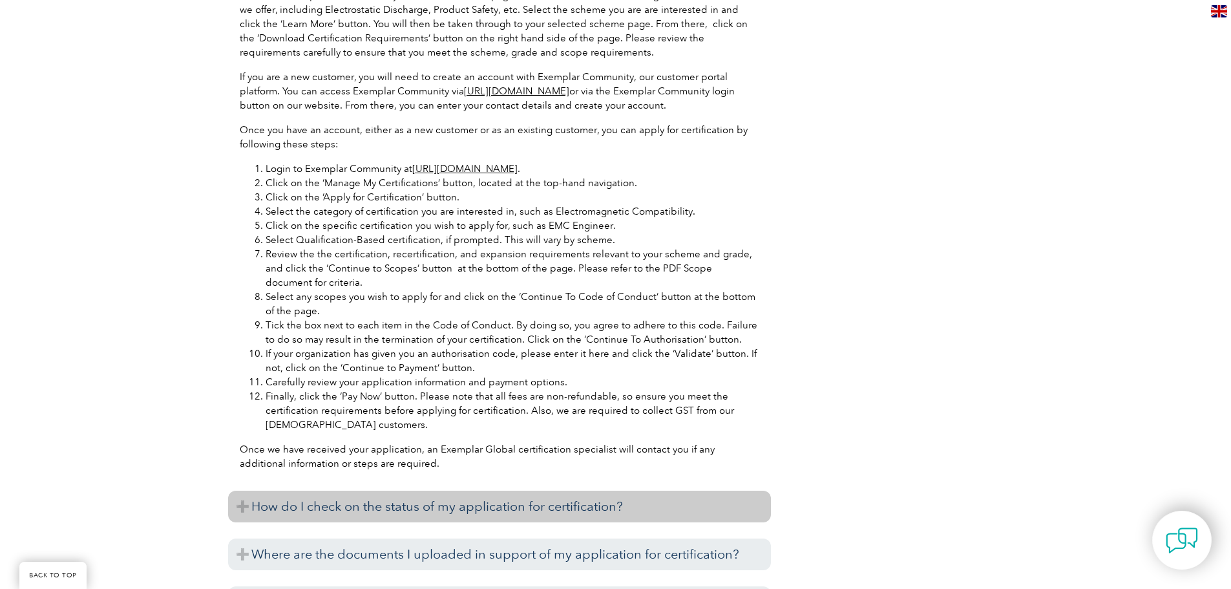
click at [330, 491] on h3 "How do I check on the status of my application for certification?" at bounding box center [499, 507] width 543 height 32
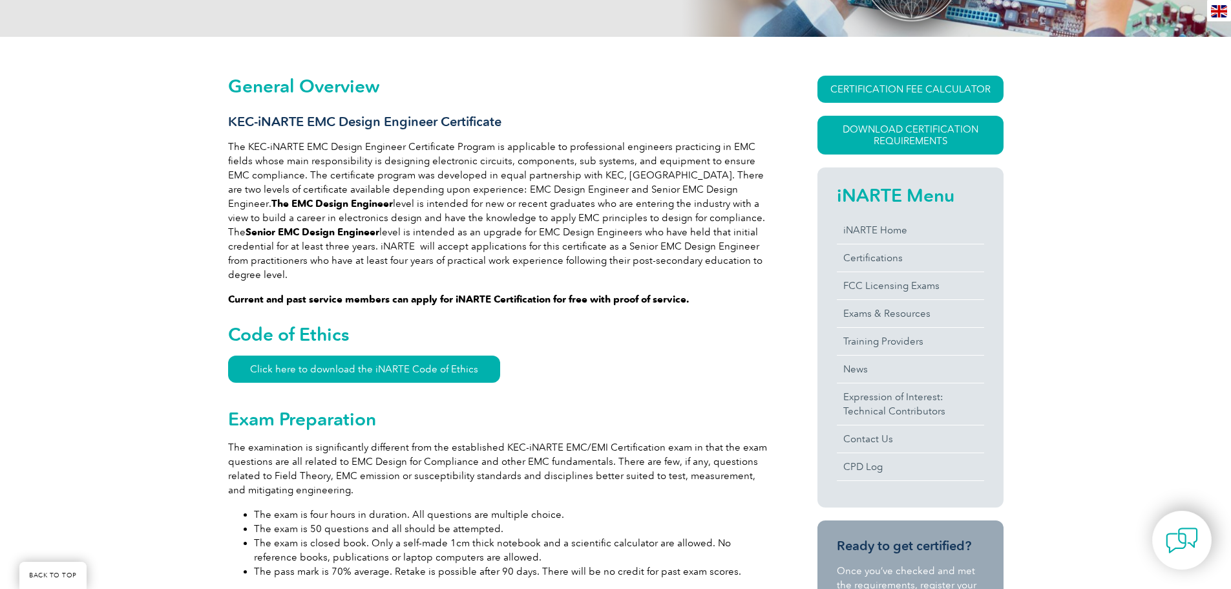
scroll to position [246, 0]
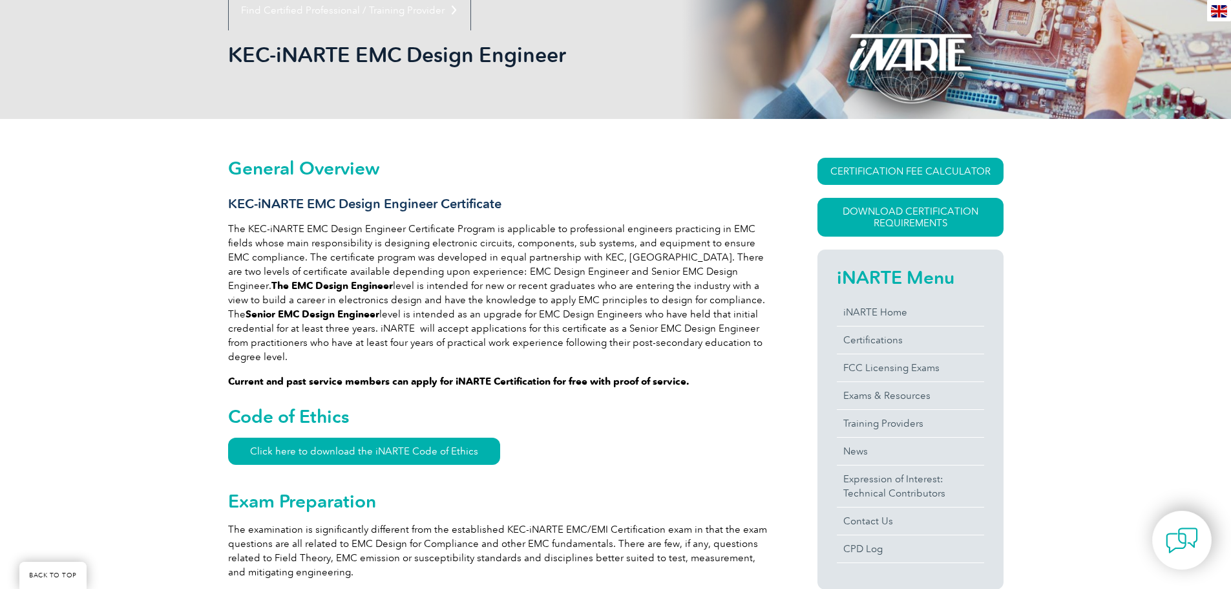
scroll to position [104, 0]
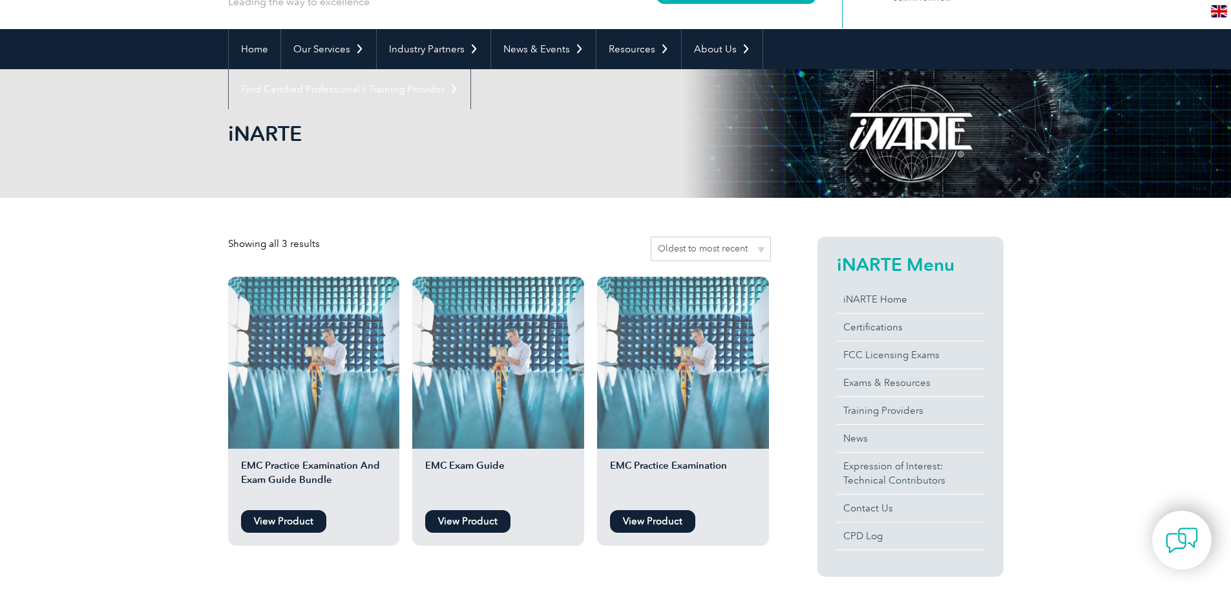
scroll to position [70, 0]
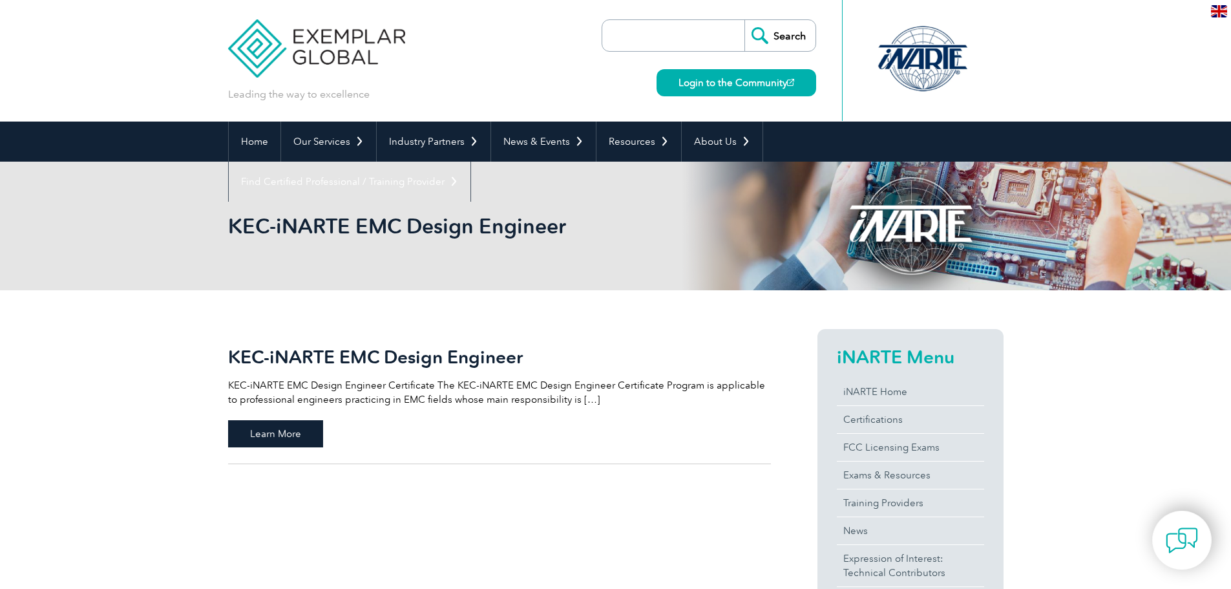
click at [297, 428] on span "Learn More" at bounding box center [275, 433] width 95 height 27
